Goal: Transaction & Acquisition: Purchase product/service

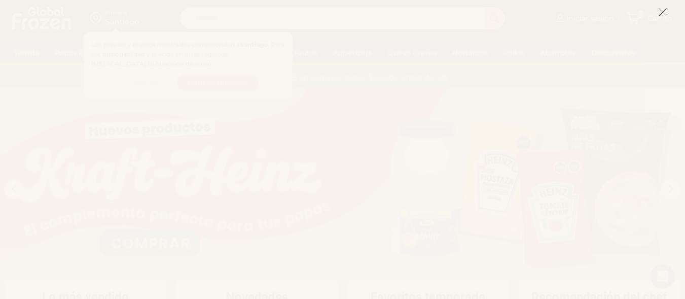
scroll to position [76, 0]
click at [661, 11] on icon at bounding box center [662, 12] width 9 height 9
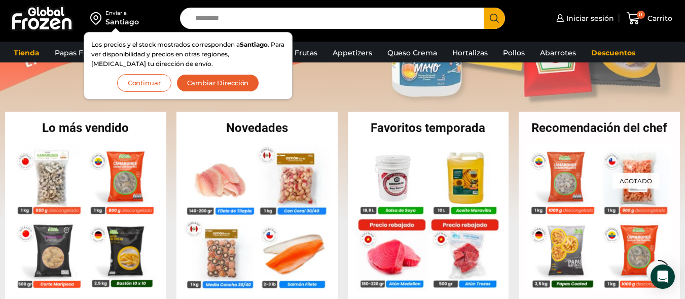
scroll to position [134, 0]
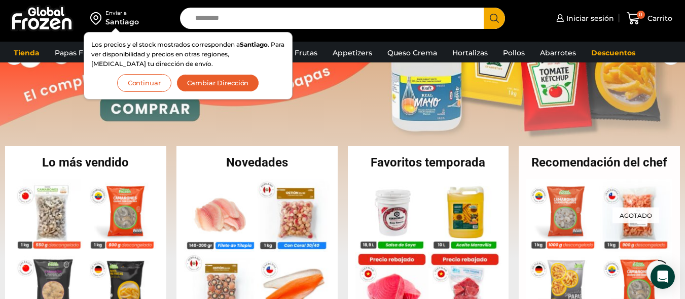
click at [140, 87] on button "Continuar" at bounding box center [144, 83] width 54 height 18
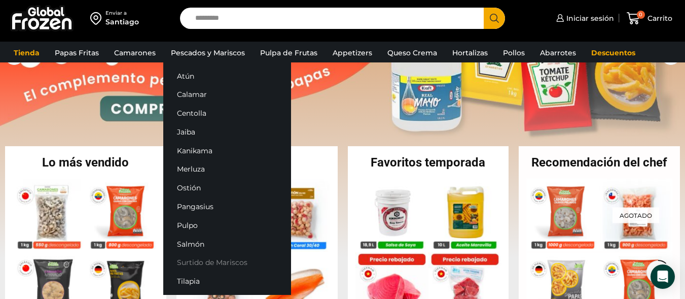
click at [192, 260] on link "Surtido de Mariscos" at bounding box center [227, 262] width 128 height 19
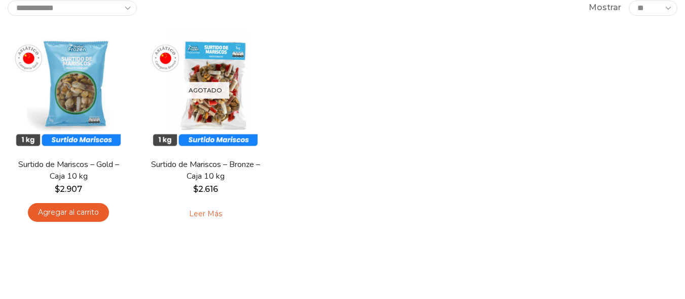
scroll to position [130, 0]
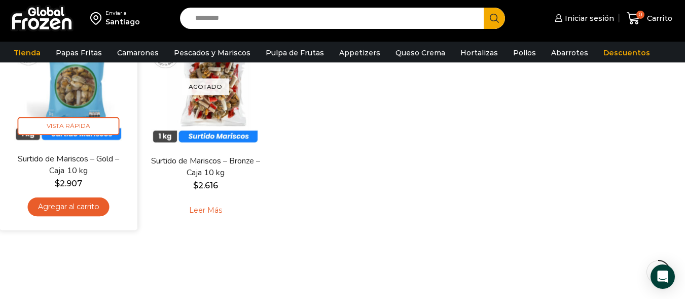
click at [75, 97] on img at bounding box center [68, 83] width 123 height 123
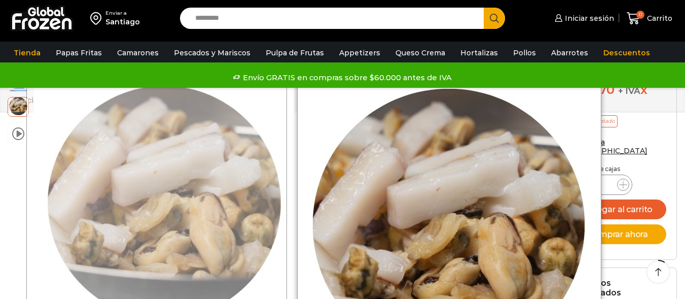
scroll to position [113, 0]
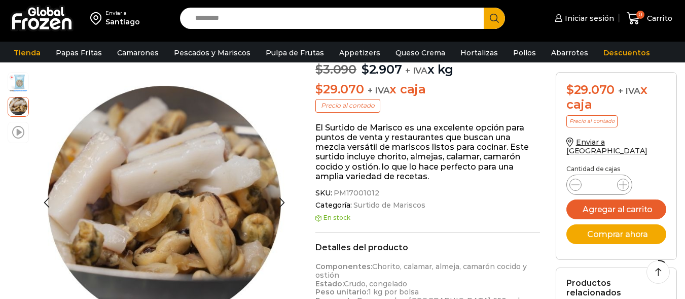
click at [15, 133] on span at bounding box center [18, 132] width 12 height 14
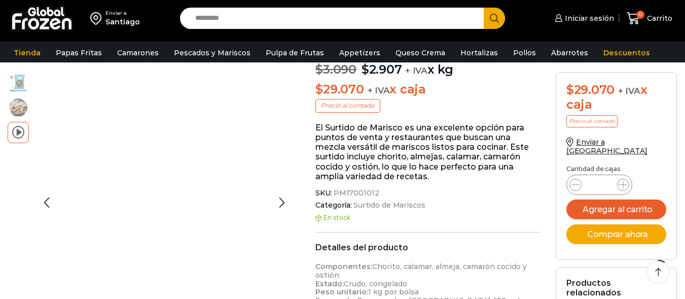
scroll to position [0, 0]
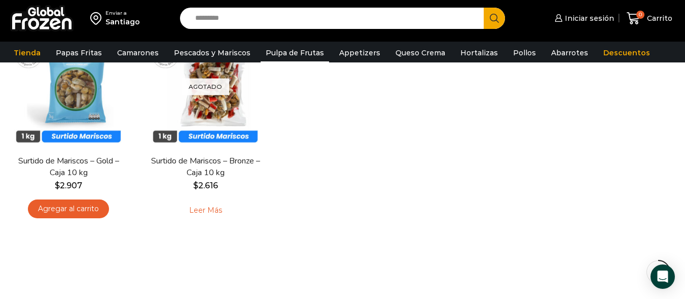
click at [296, 54] on link "Pulpa de Frutas" at bounding box center [295, 52] width 68 height 19
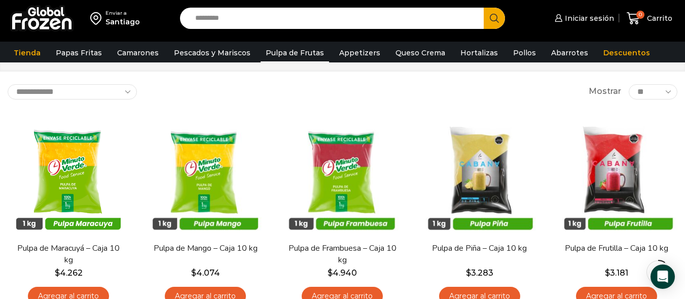
scroll to position [57, 0]
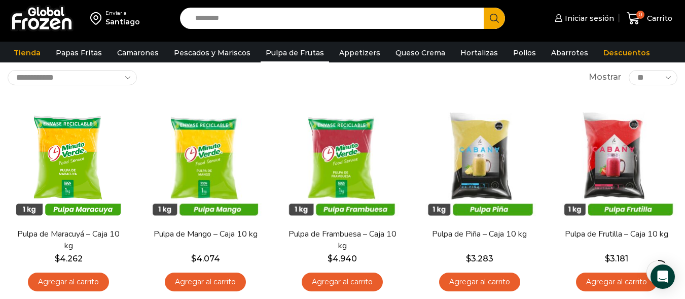
click at [346, 52] on link "Appetizers" at bounding box center [359, 52] width 51 height 19
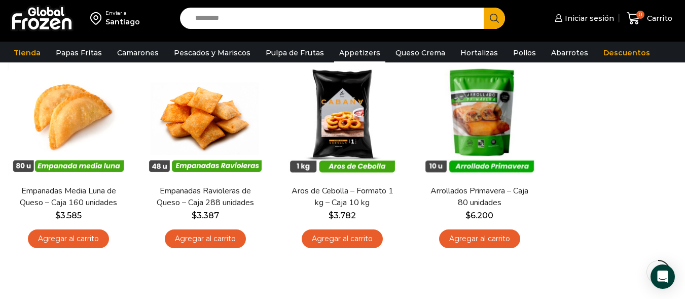
scroll to position [101, 0]
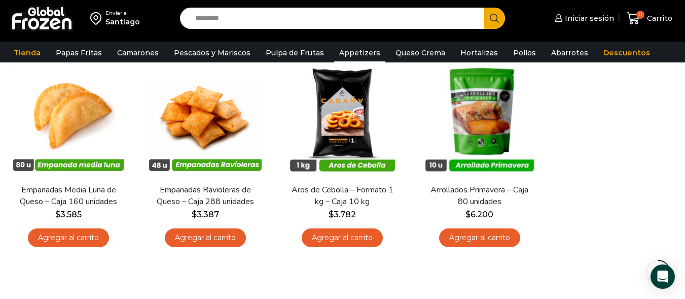
drag, startPoint x: 689, startPoint y: 43, endPoint x: 692, endPoint y: 86, distance: 43.7
click at [685, 86] on html "WordPress WooCommerce Themes Enviar a Santiago Search input Search Iniciar sesi…" at bounding box center [342, 229] width 685 height 660
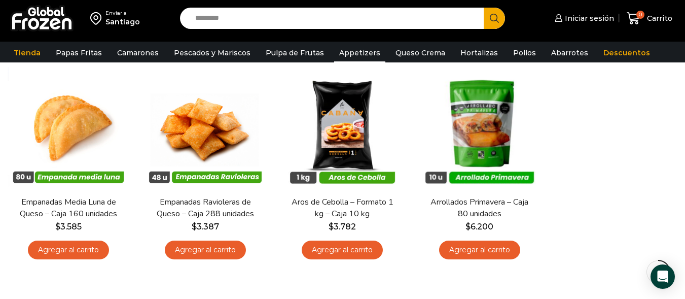
scroll to position [87, 0]
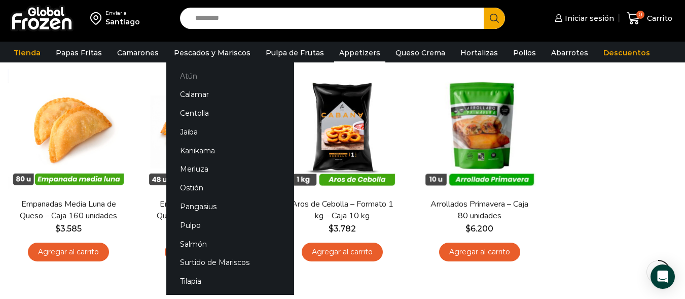
click at [186, 76] on link "Atún" at bounding box center [230, 75] width 128 height 19
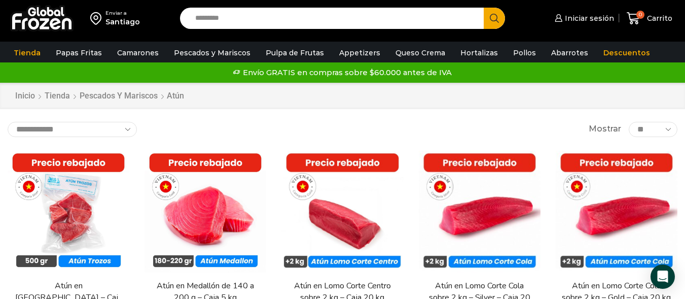
click at [116, 18] on div "Santiago" at bounding box center [122, 22] width 34 height 10
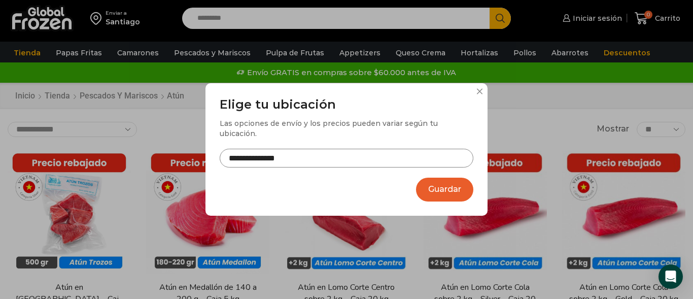
click at [345, 153] on input "**********" at bounding box center [347, 158] width 254 height 19
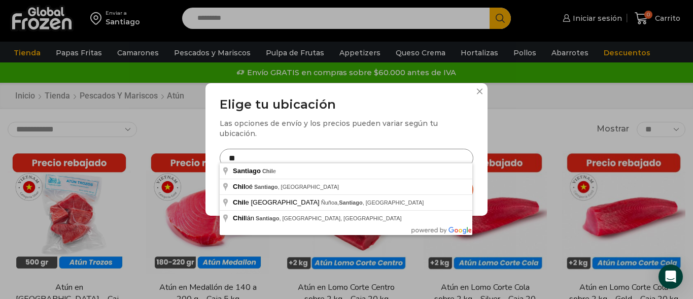
type input "*"
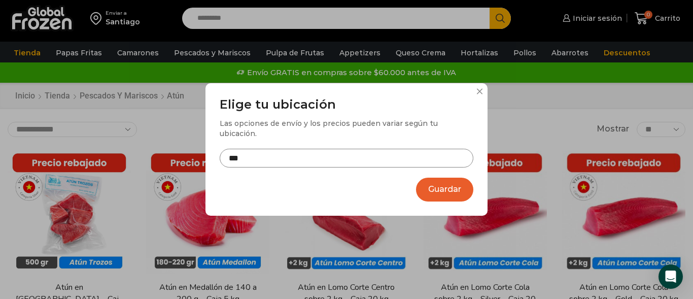
type input "**********"
click at [450, 190] on button "Guardar" at bounding box center [444, 189] width 57 height 24
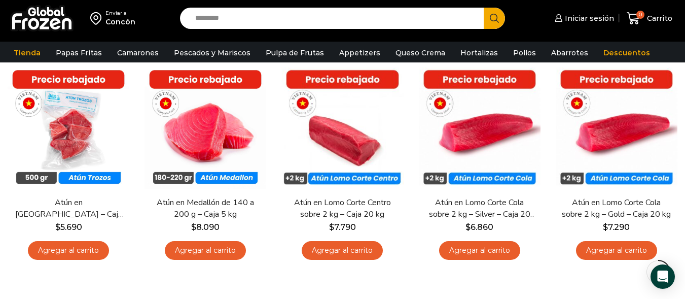
scroll to position [86, 0]
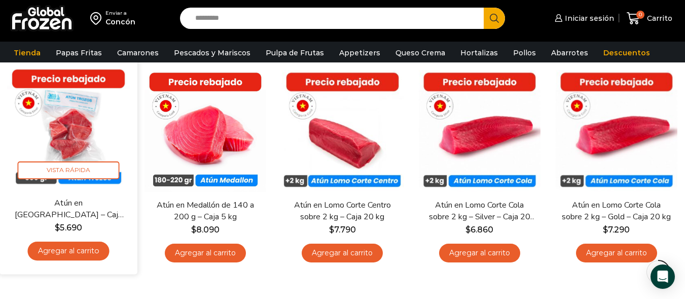
click at [59, 255] on link "Agregar al carrito" at bounding box center [69, 250] width 82 height 19
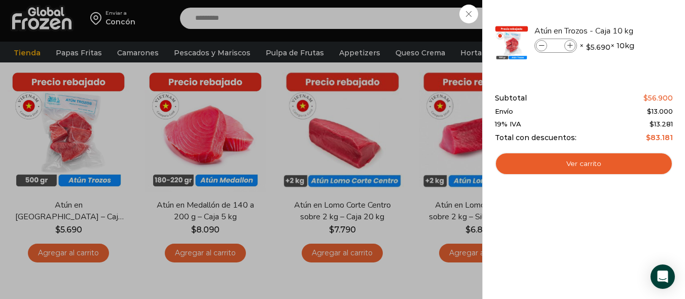
click at [624, 12] on div "1 Carrito 1 1 Shopping Cart *" at bounding box center [649, 19] width 51 height 24
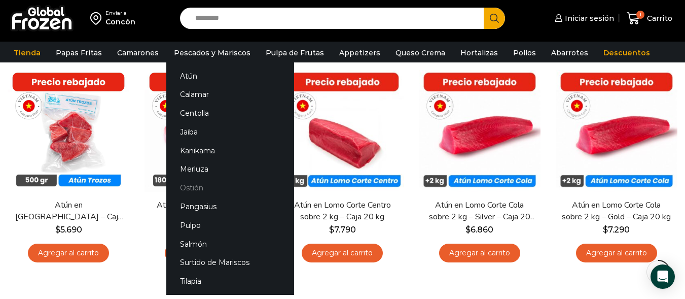
click at [187, 186] on link "Ostión" at bounding box center [230, 188] width 128 height 19
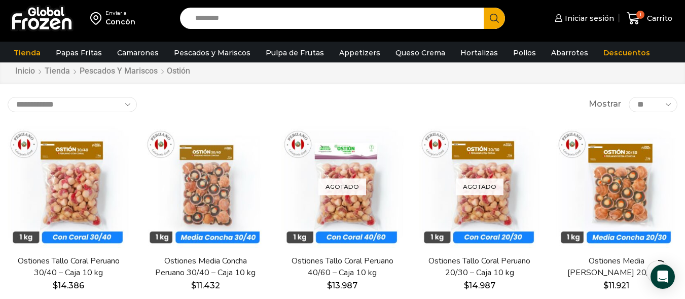
scroll to position [31, 0]
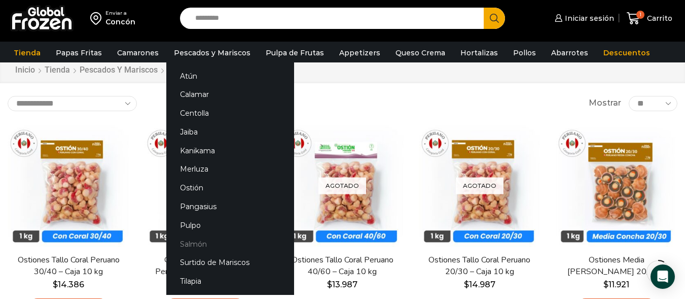
click at [188, 243] on link "Salmón" at bounding box center [230, 243] width 128 height 19
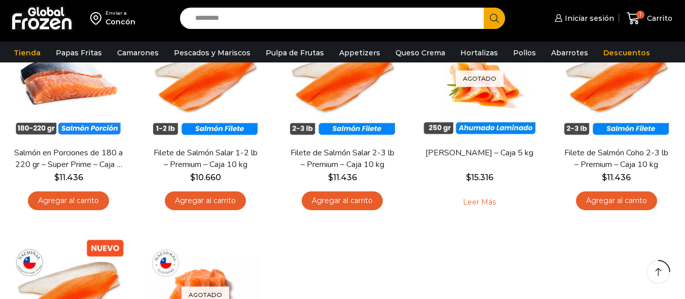
scroll to position [143, 0]
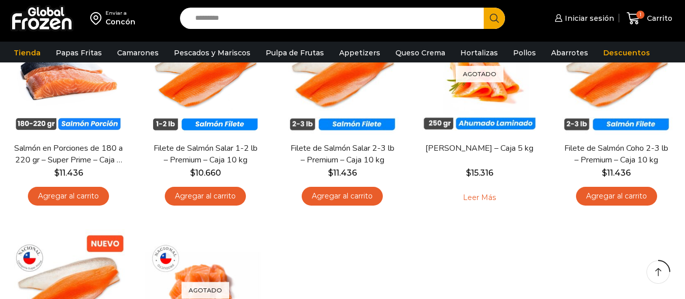
click at [685, 117] on html "WordPress WooCommerce Themes Enviar a Concón Search input Search Iniciar sesión" at bounding box center [342, 296] width 685 height 879
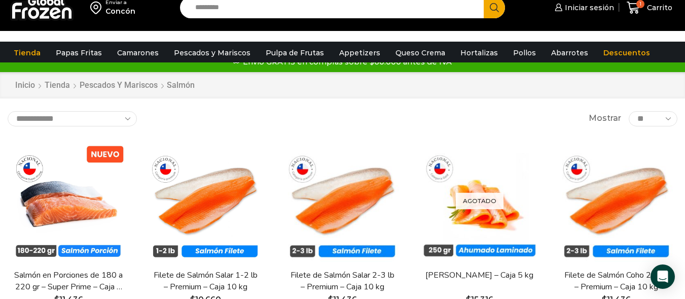
scroll to position [0, 0]
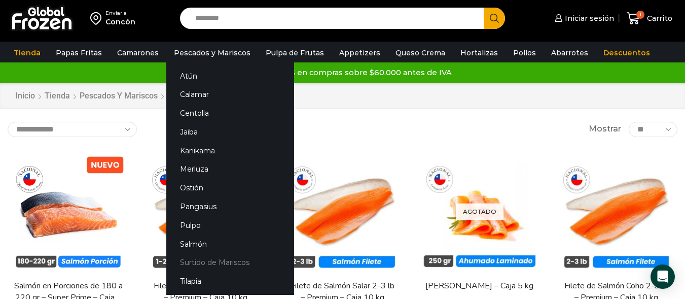
click at [193, 260] on link "Surtido de Mariscos" at bounding box center [230, 262] width 128 height 19
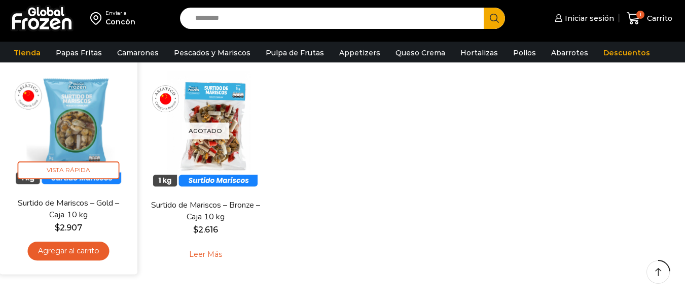
click at [80, 135] on img at bounding box center [68, 127] width 123 height 123
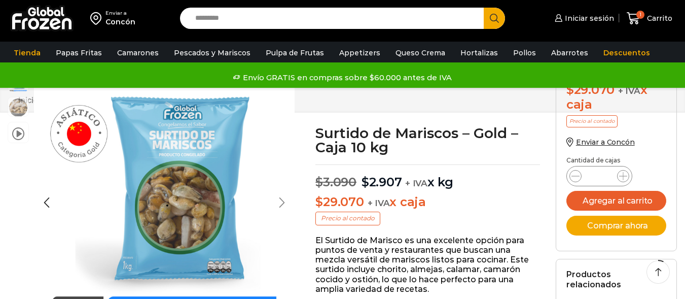
scroll to position [88, 0]
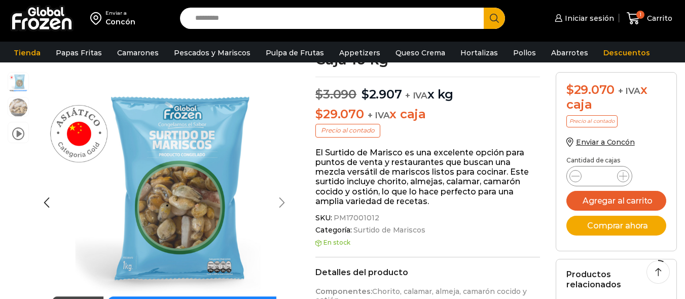
click at [283, 201] on div "Next slide" at bounding box center [281, 202] width 25 height 25
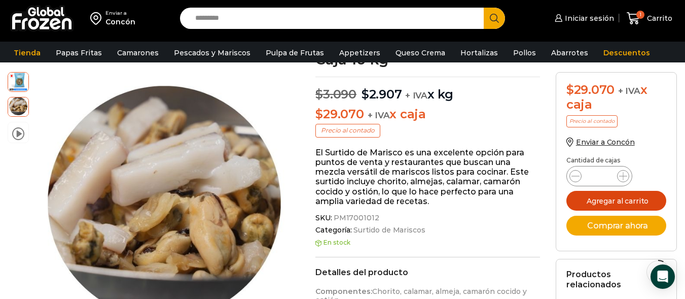
click at [616, 197] on button "Agregar al carrito" at bounding box center [616, 201] width 100 height 20
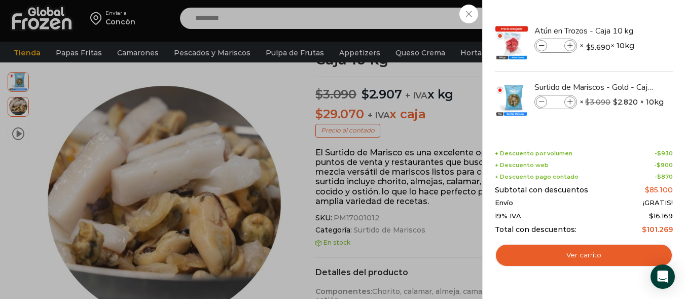
click at [624, 13] on div "2 Carrito 2 2 Shopping Cart *" at bounding box center [649, 19] width 51 height 24
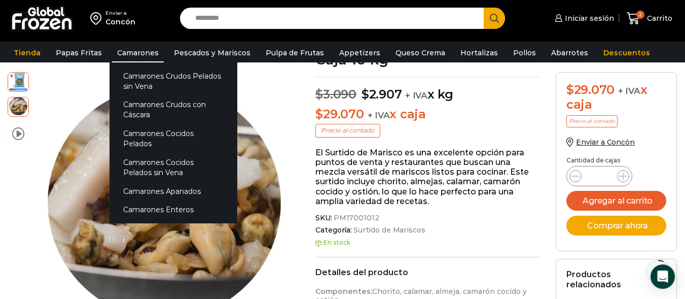
click at [136, 53] on link "Camarones" at bounding box center [138, 52] width 52 height 19
